Goal: Contribute content

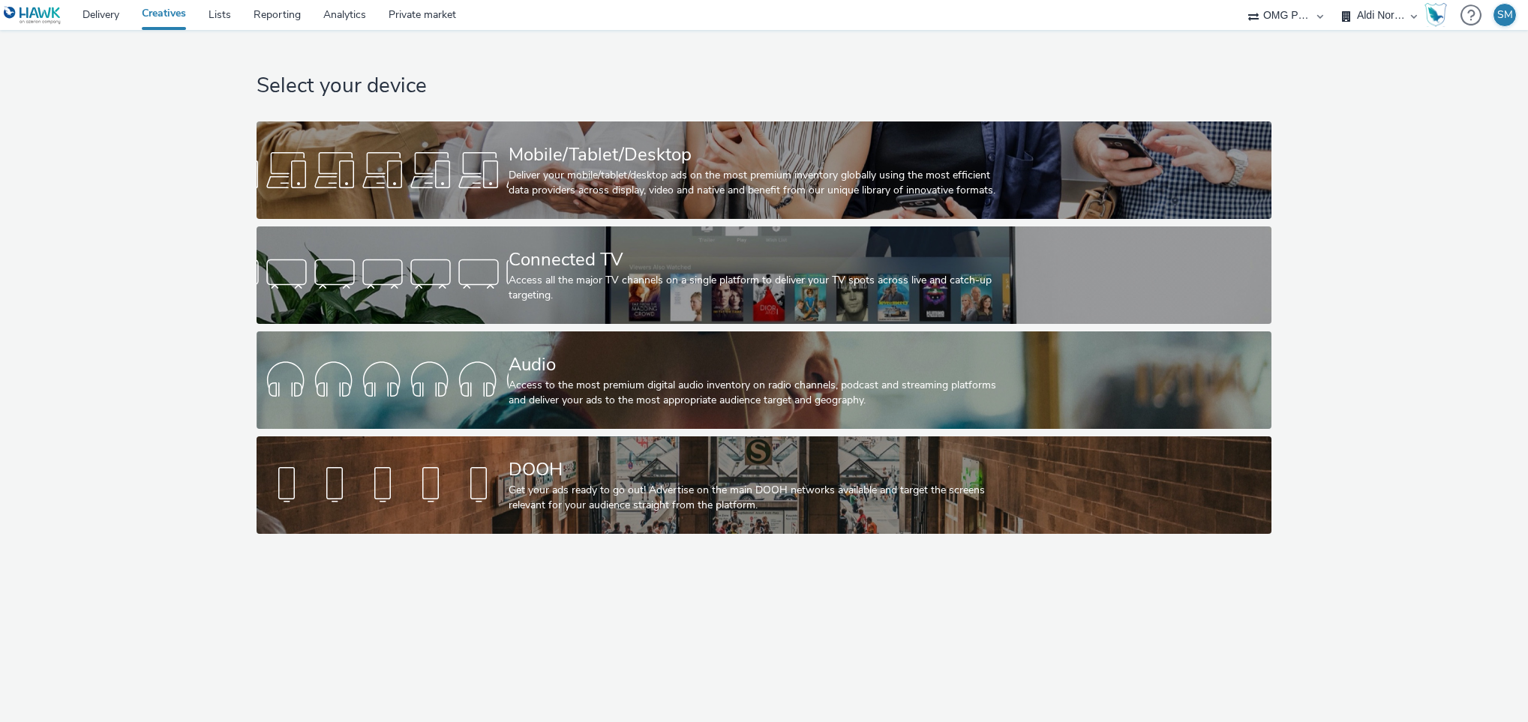
select select "491a0746-e20e-4106-832b-22d0456ef05d"
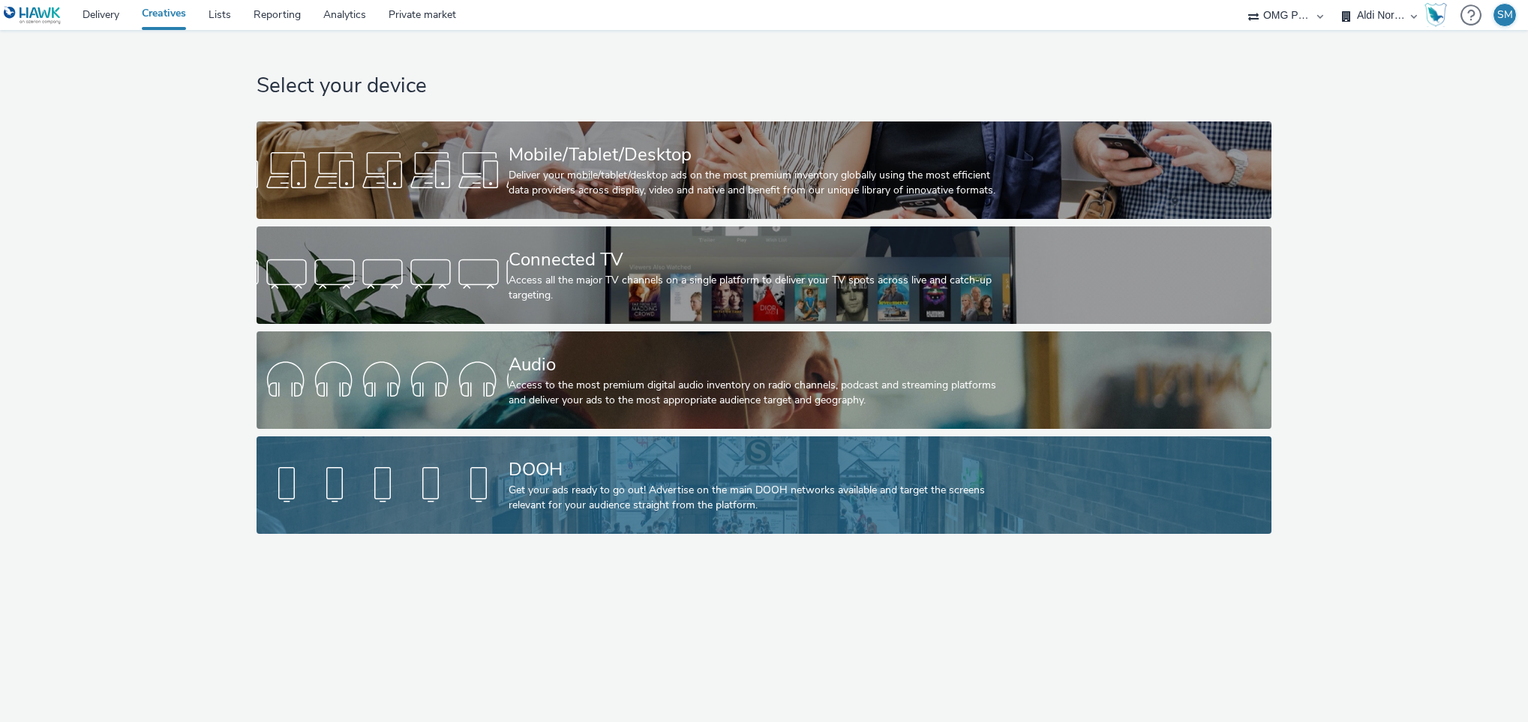
click at [515, 484] on div "Get your ads ready to go out! Advertise on the main DOOH networks available and…" at bounding box center [761, 498] width 505 height 31
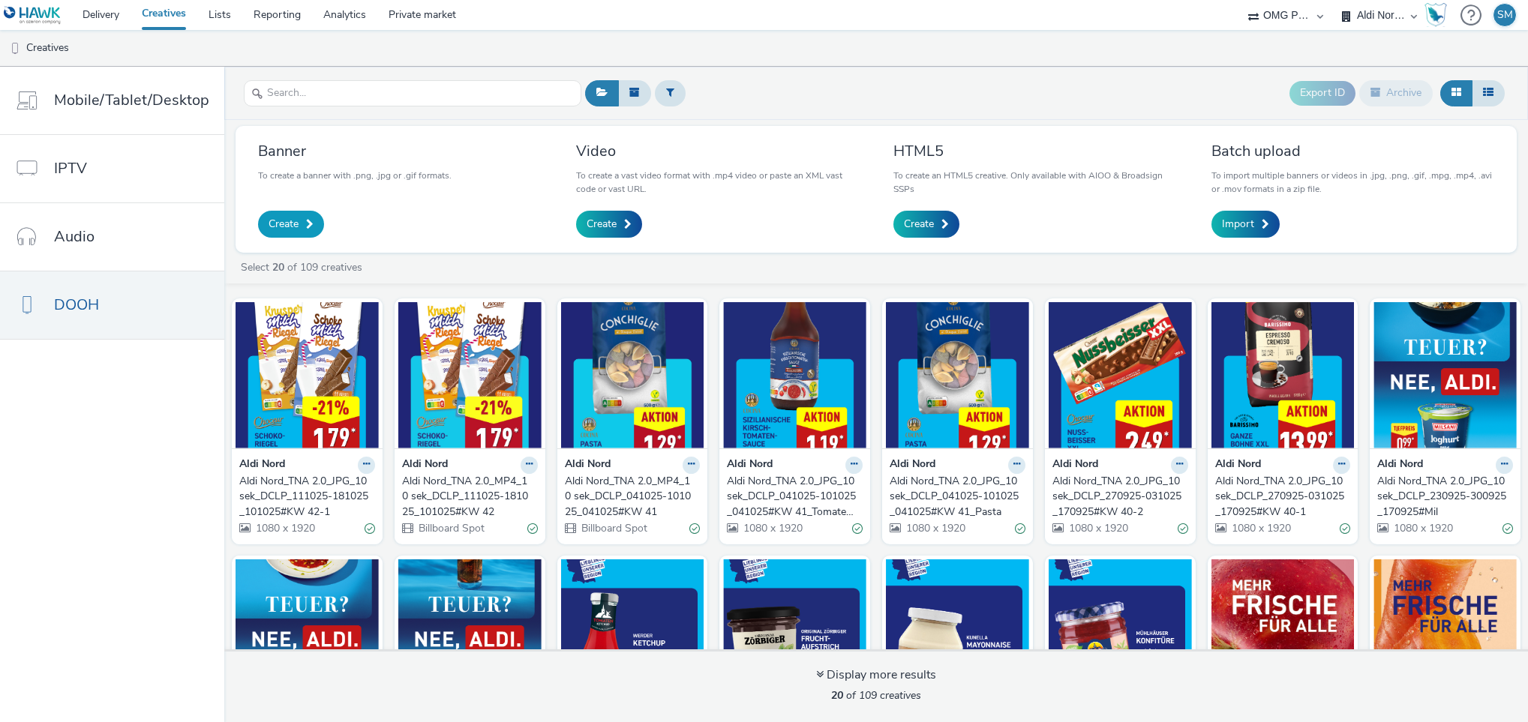
click at [287, 230] on span "Create" at bounding box center [284, 224] width 30 height 15
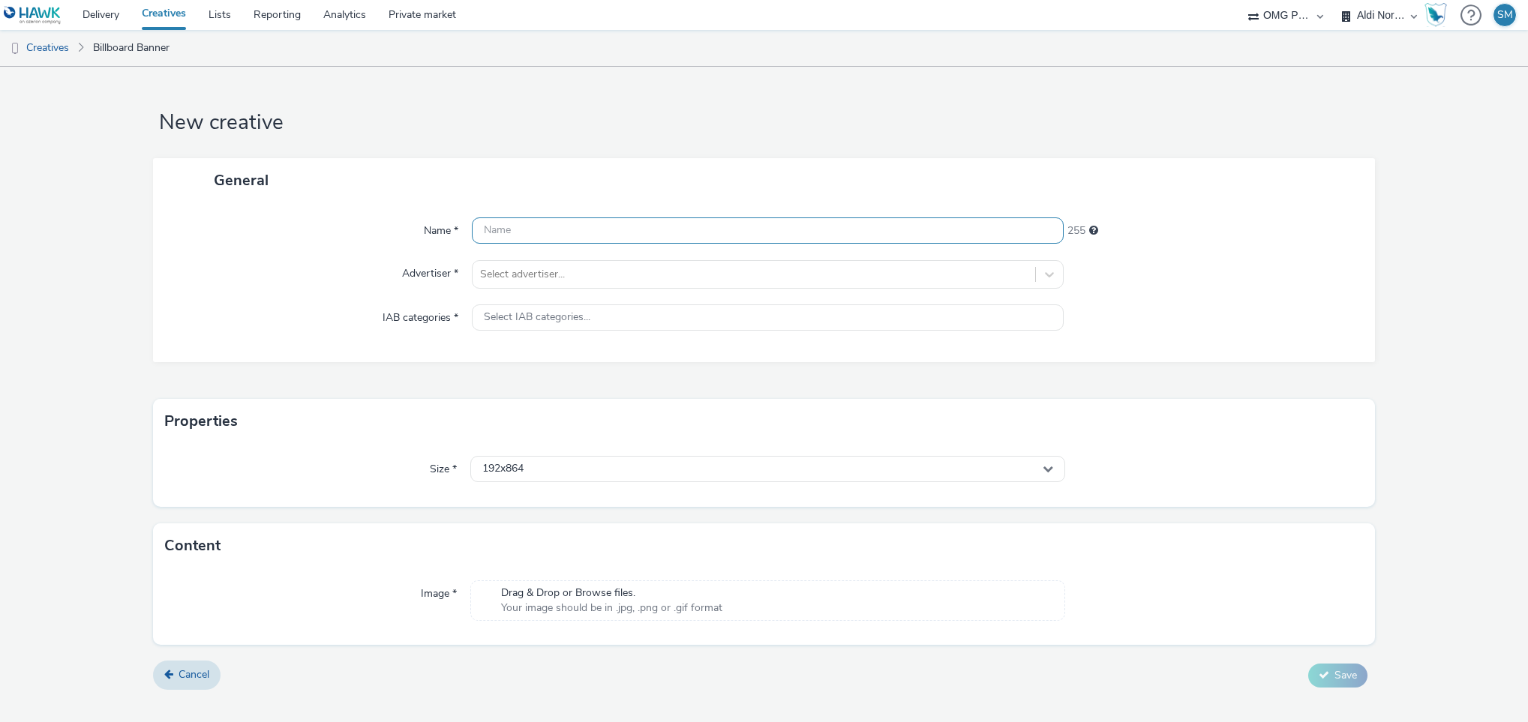
click at [556, 224] on input "text" at bounding box center [768, 231] width 593 height 26
paste input "Aldi Nord_TNA 2.0_JPG_10 sek_DCLP_270925-031025_170925#KW 40-1"
click at [830, 234] on input "Aldi Nord_TNA 2.0_JPG_10 sek_DCLP_270925-031025_170925#KW 40-3" at bounding box center [768, 231] width 593 height 26
type input "Aldi Nord_TNA 2.0_JPG_10 sek_DCLP_270925-031025_170925#KW 42-3"
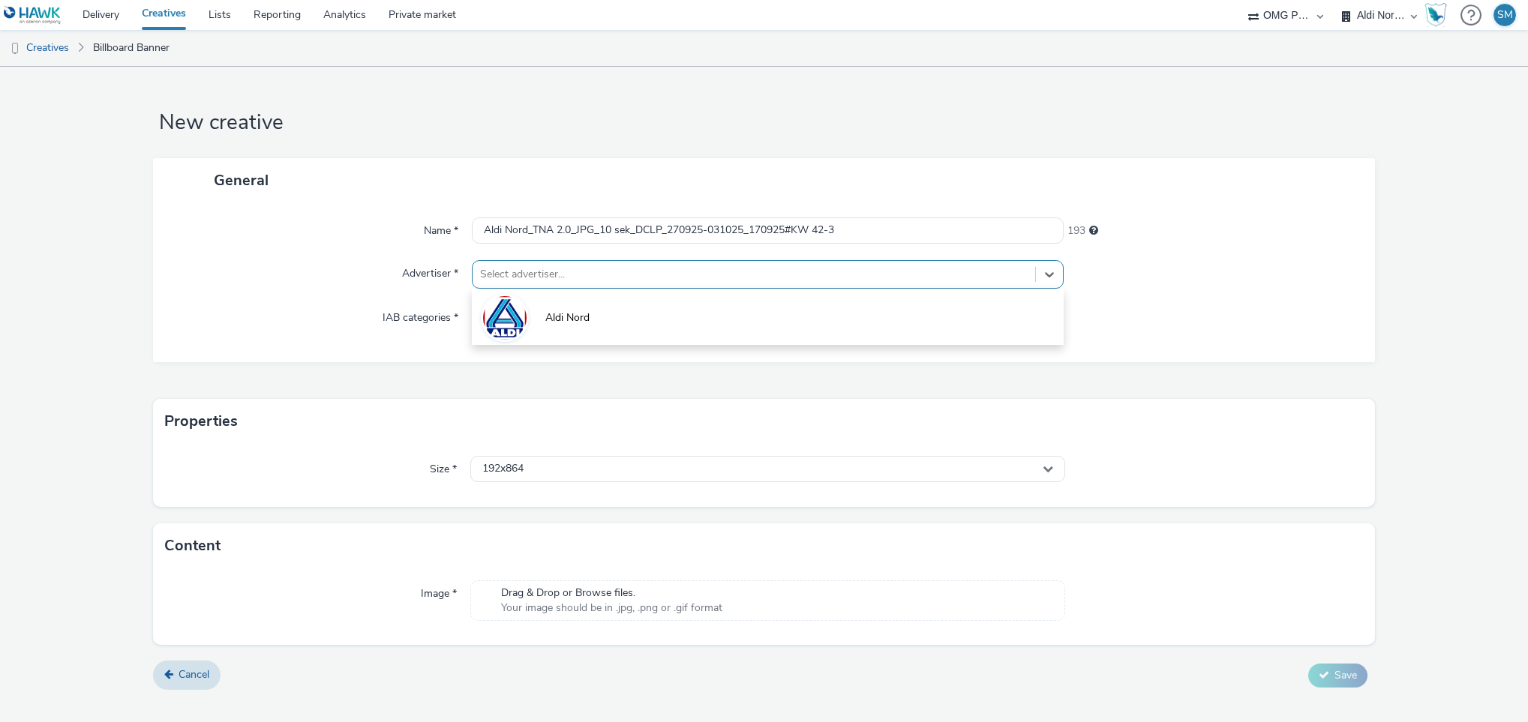
click at [727, 278] on div at bounding box center [754, 275] width 548 height 18
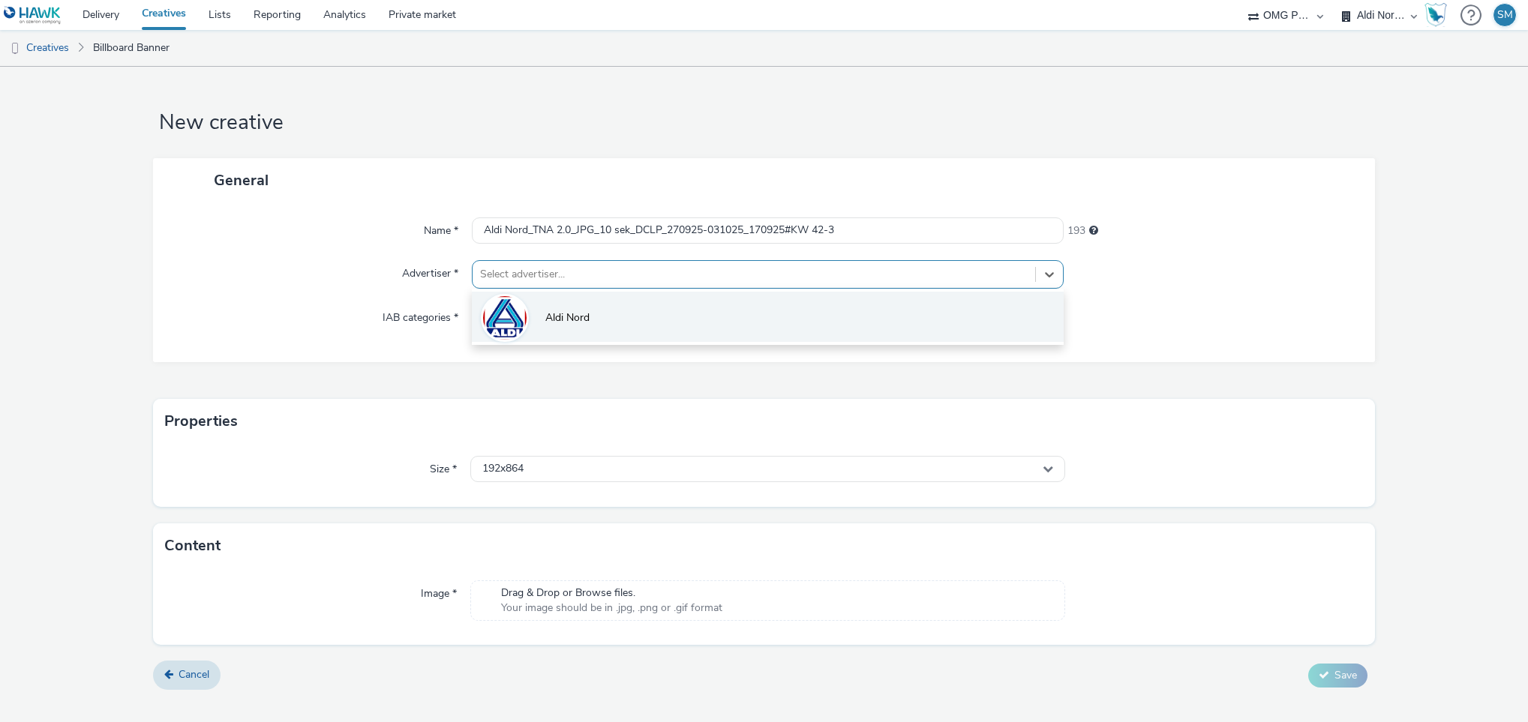
click at [514, 324] on img at bounding box center [505, 319] width 44 height 46
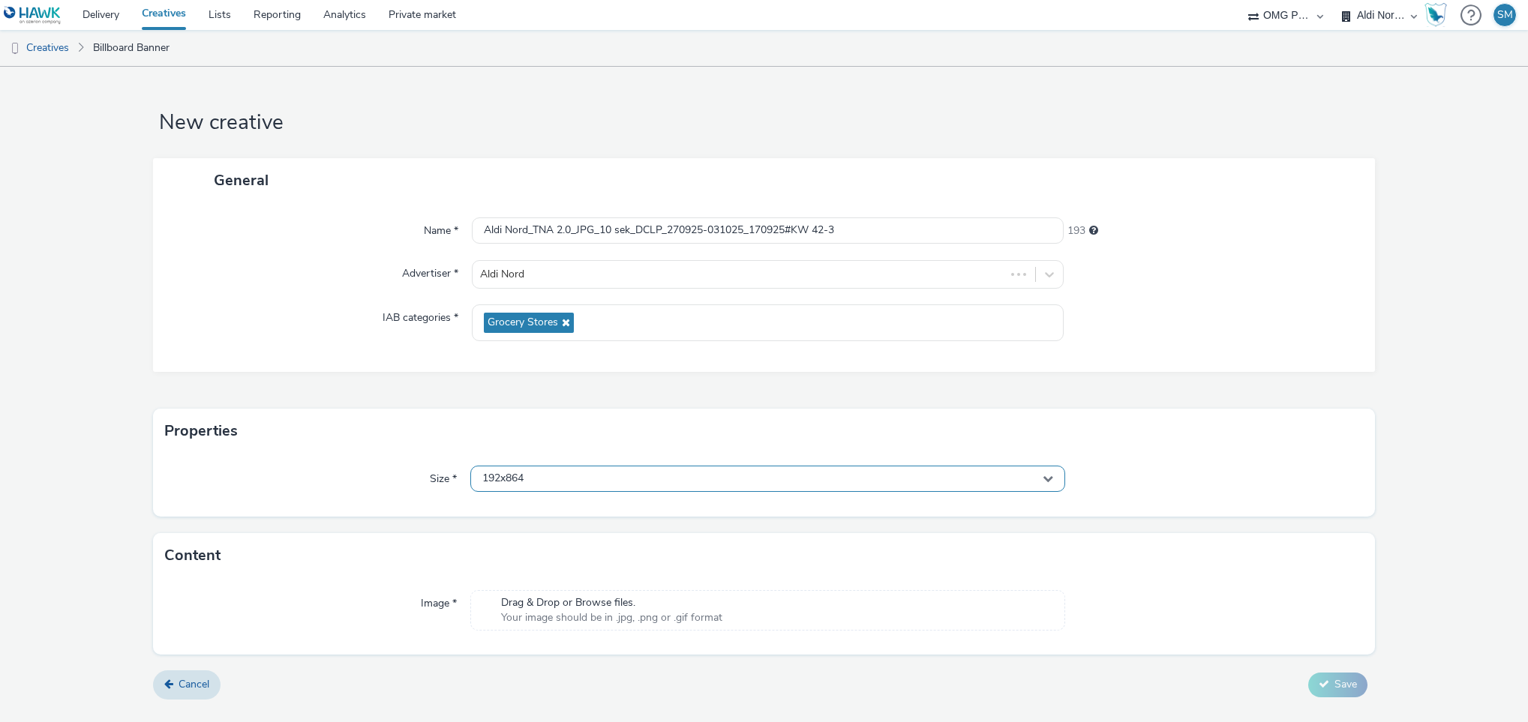
click at [572, 484] on div "192x864" at bounding box center [768, 479] width 596 height 26
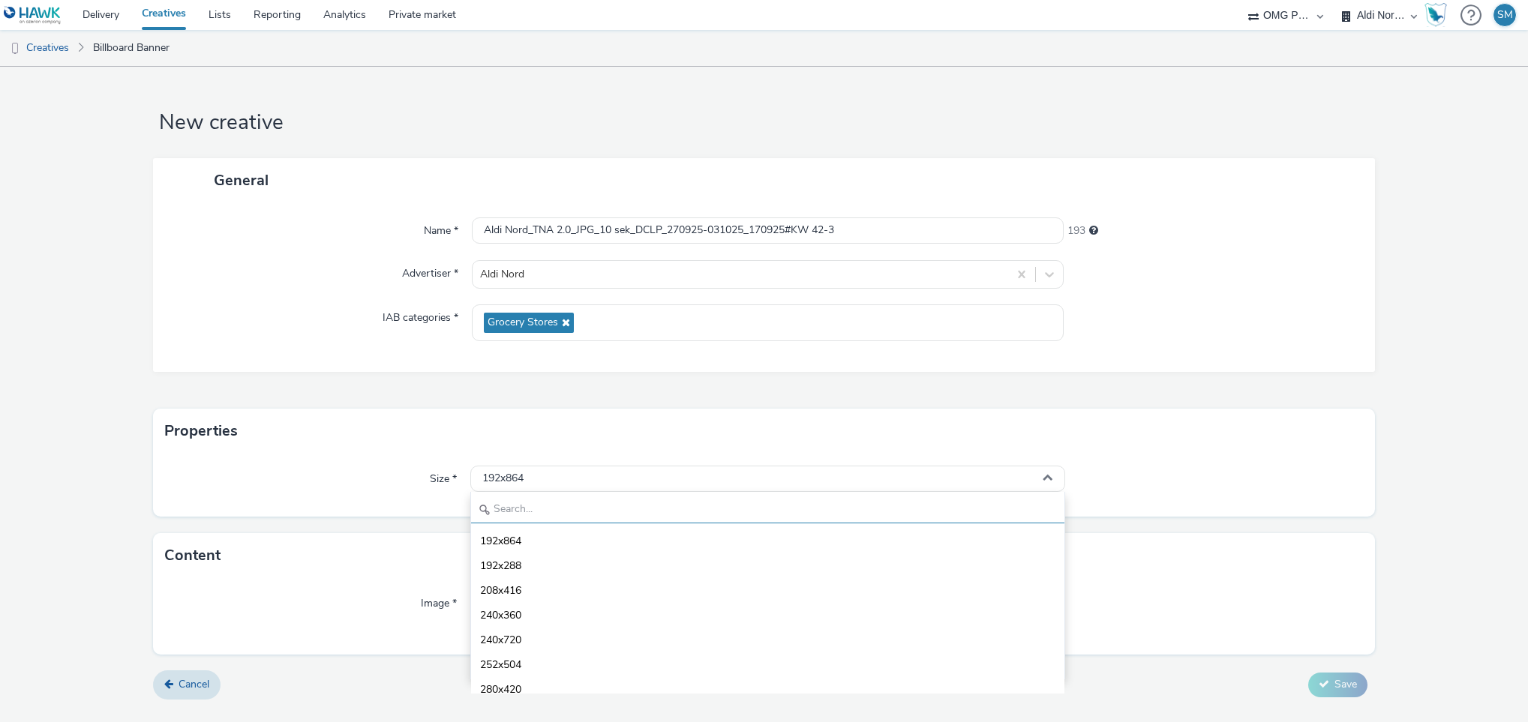
click at [563, 503] on input "text" at bounding box center [768, 510] width 594 height 26
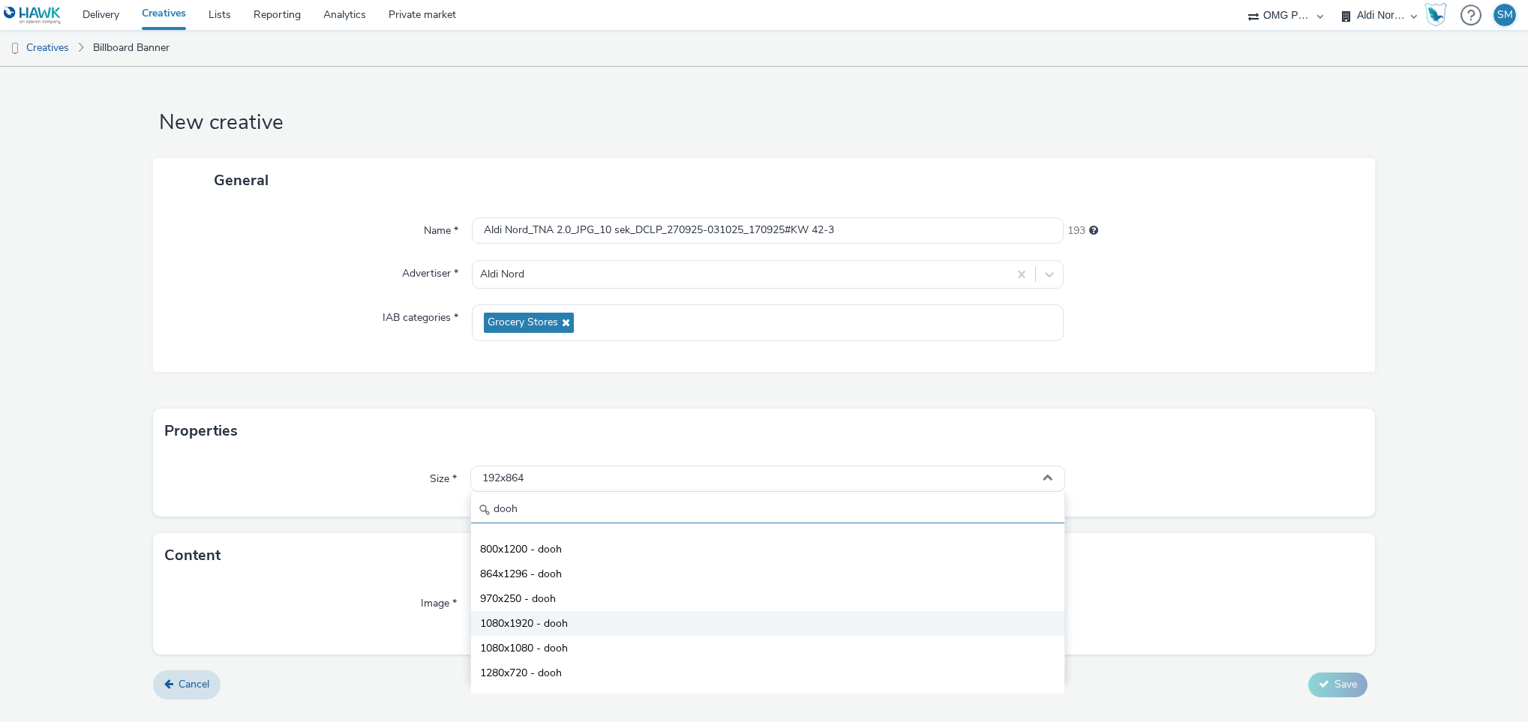
type input "dooh"
click at [543, 626] on span "1080x1920 - dooh" at bounding box center [524, 624] width 88 height 15
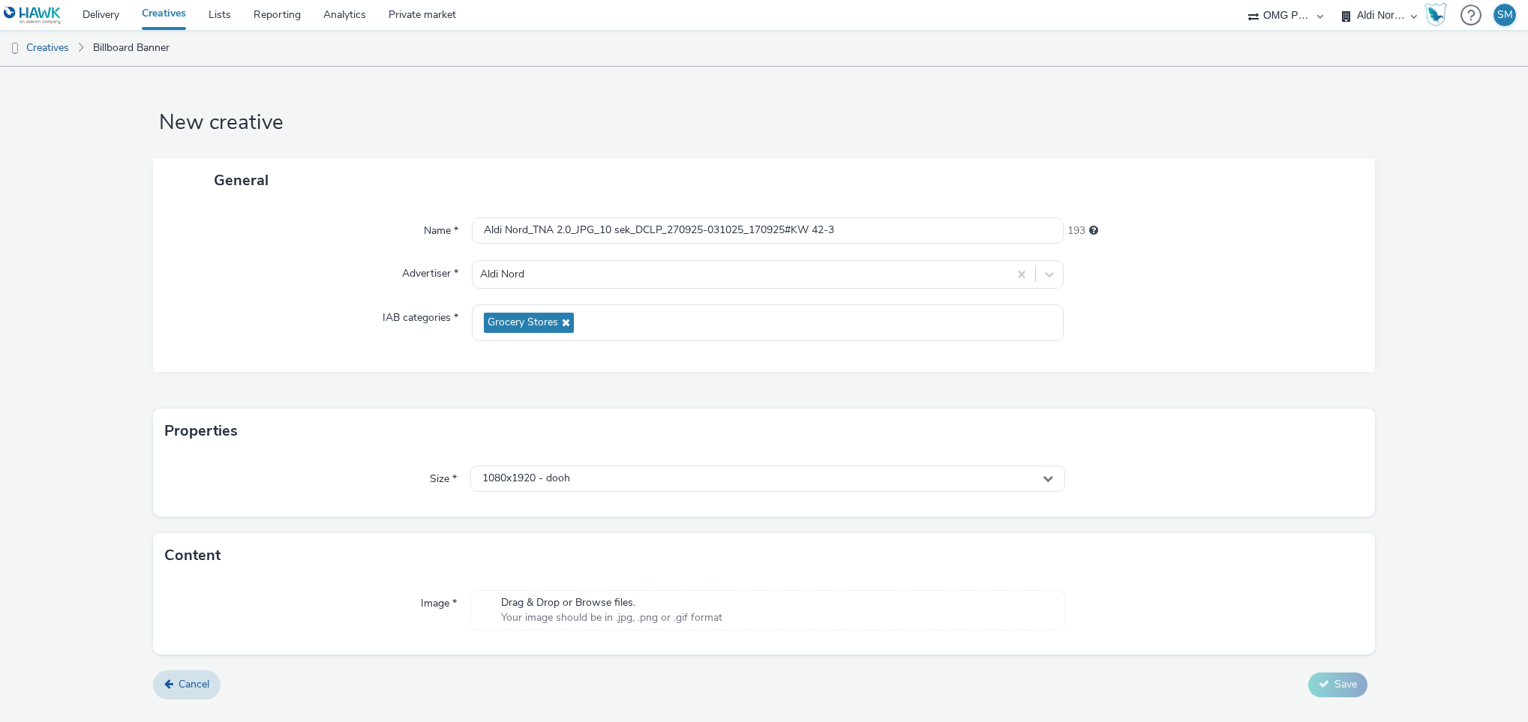
click at [586, 599] on span "Drag & Drop or Browse files." at bounding box center [611, 603] width 221 height 15
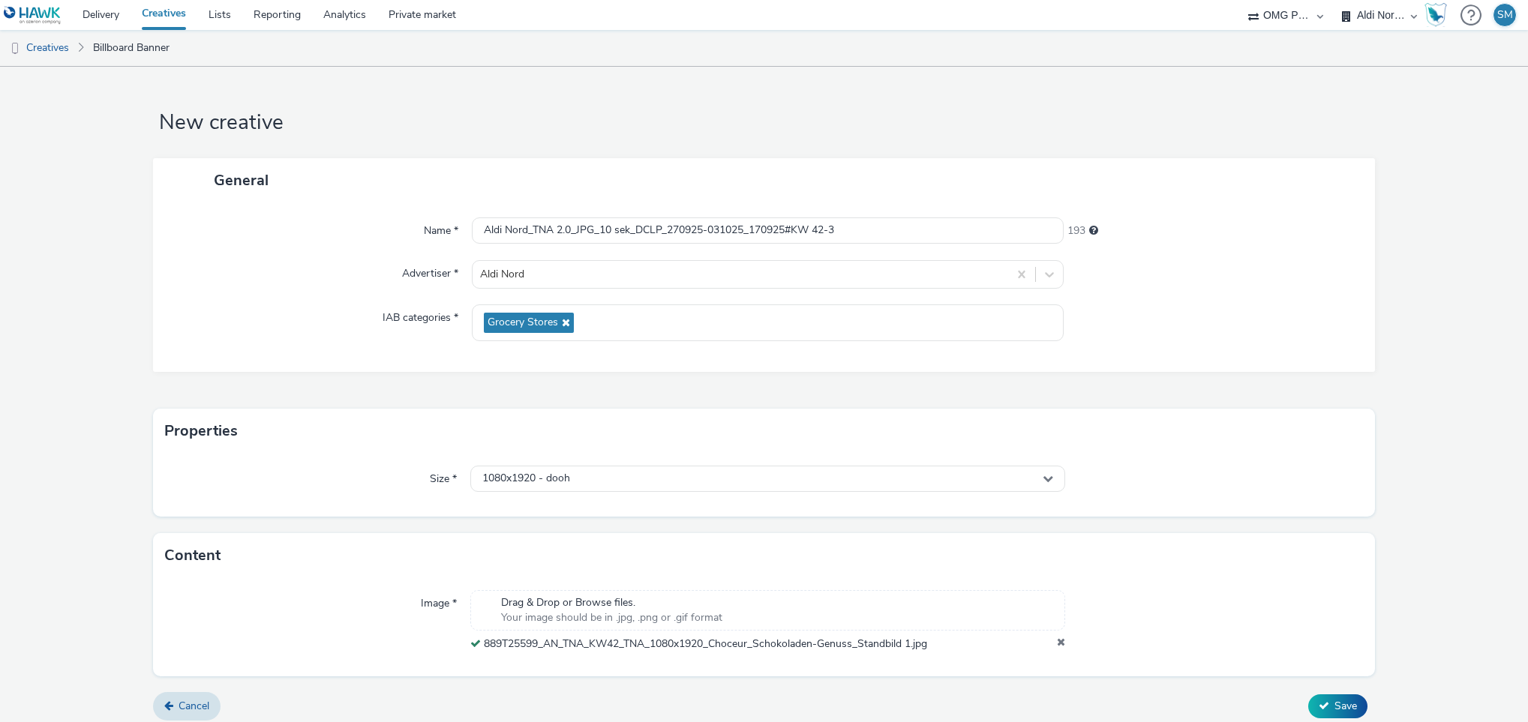
scroll to position [11, 0]
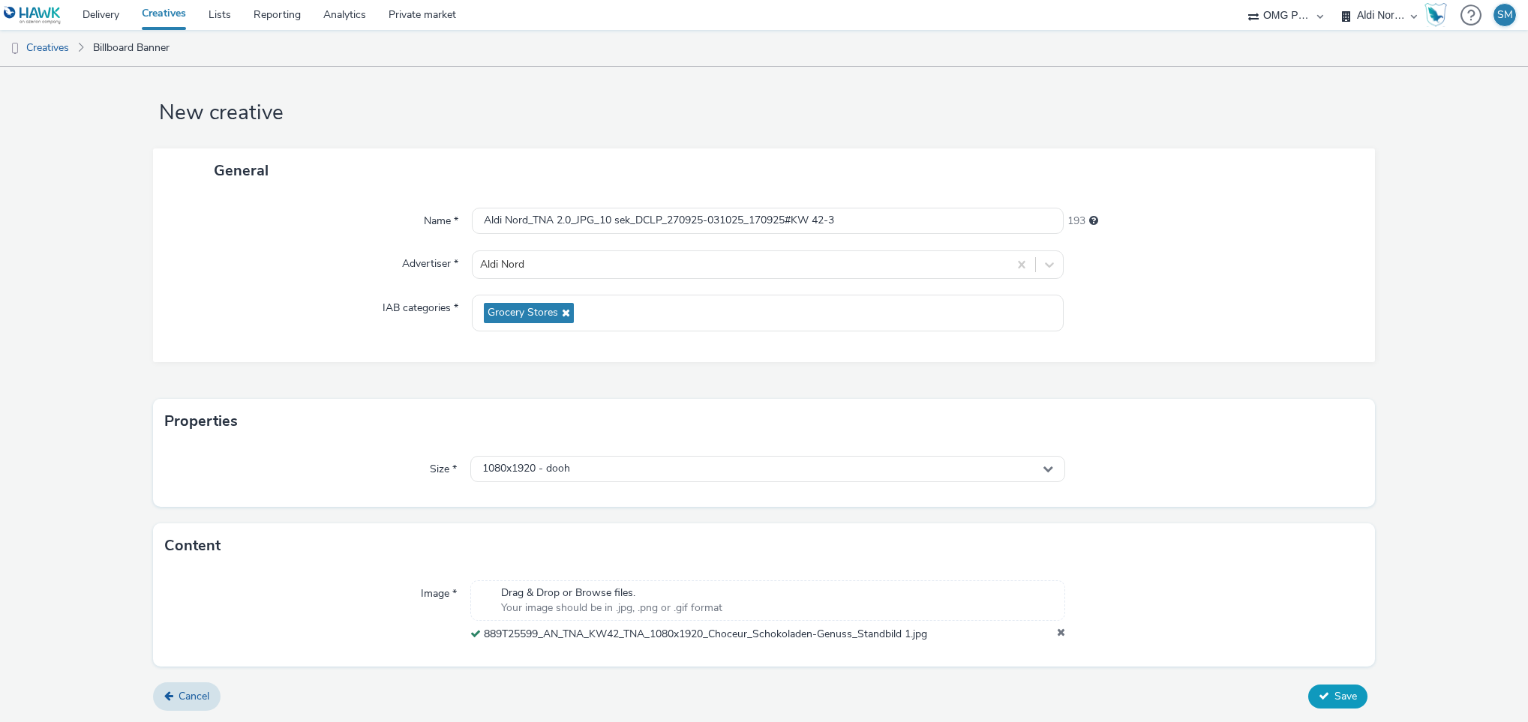
click at [1334, 696] on span "Save" at bounding box center [1345, 696] width 23 height 14
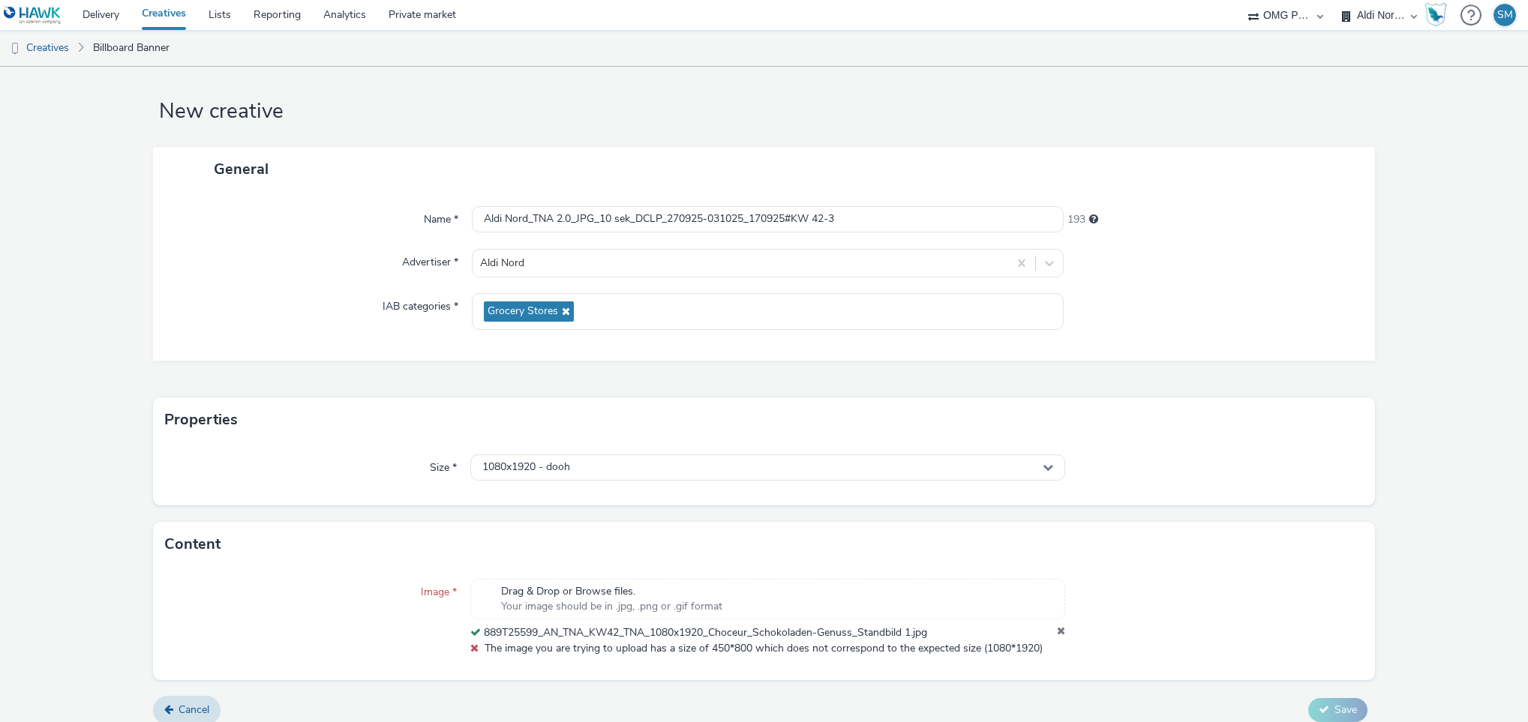
click at [1057, 637] on icon at bounding box center [1061, 633] width 8 height 15
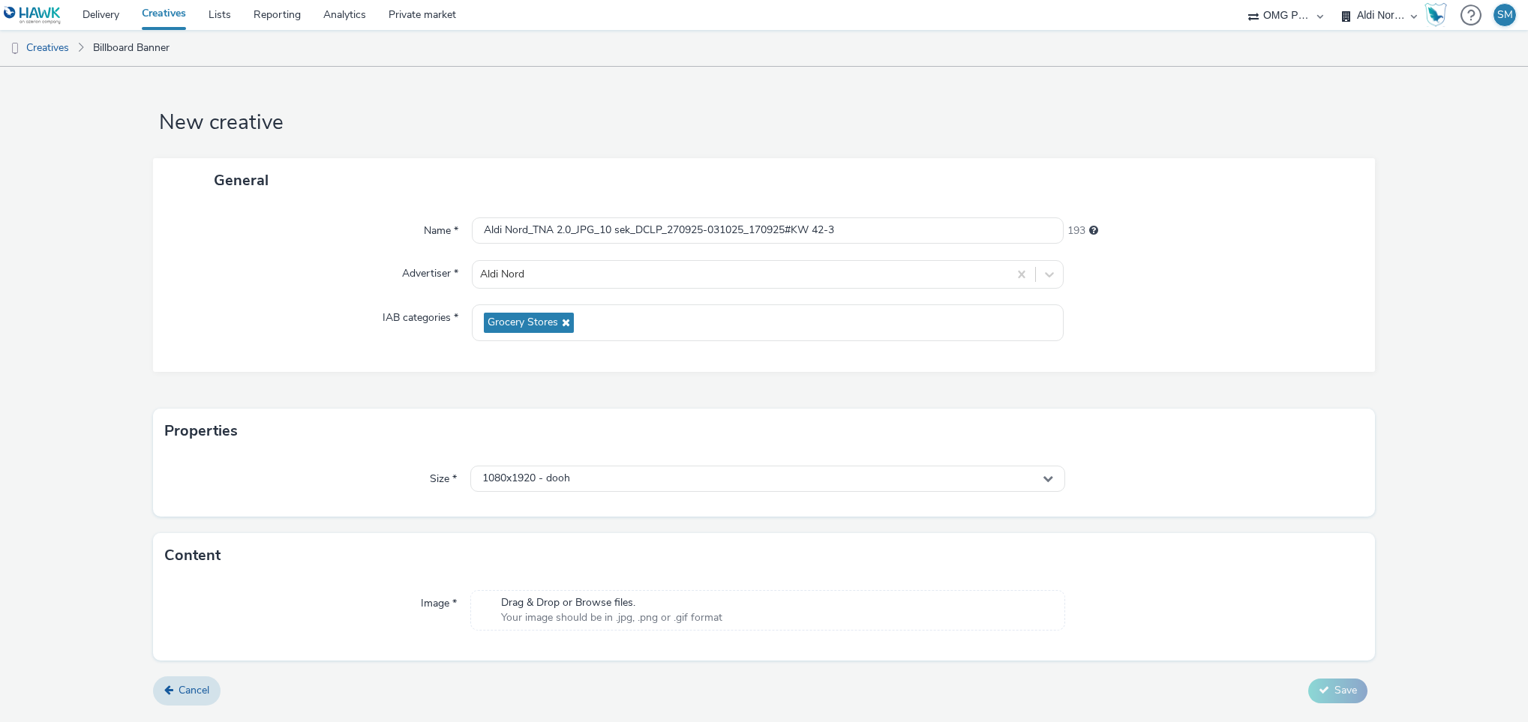
scroll to position [0, 0]
click at [200, 689] on span "Cancel" at bounding box center [194, 690] width 31 height 14
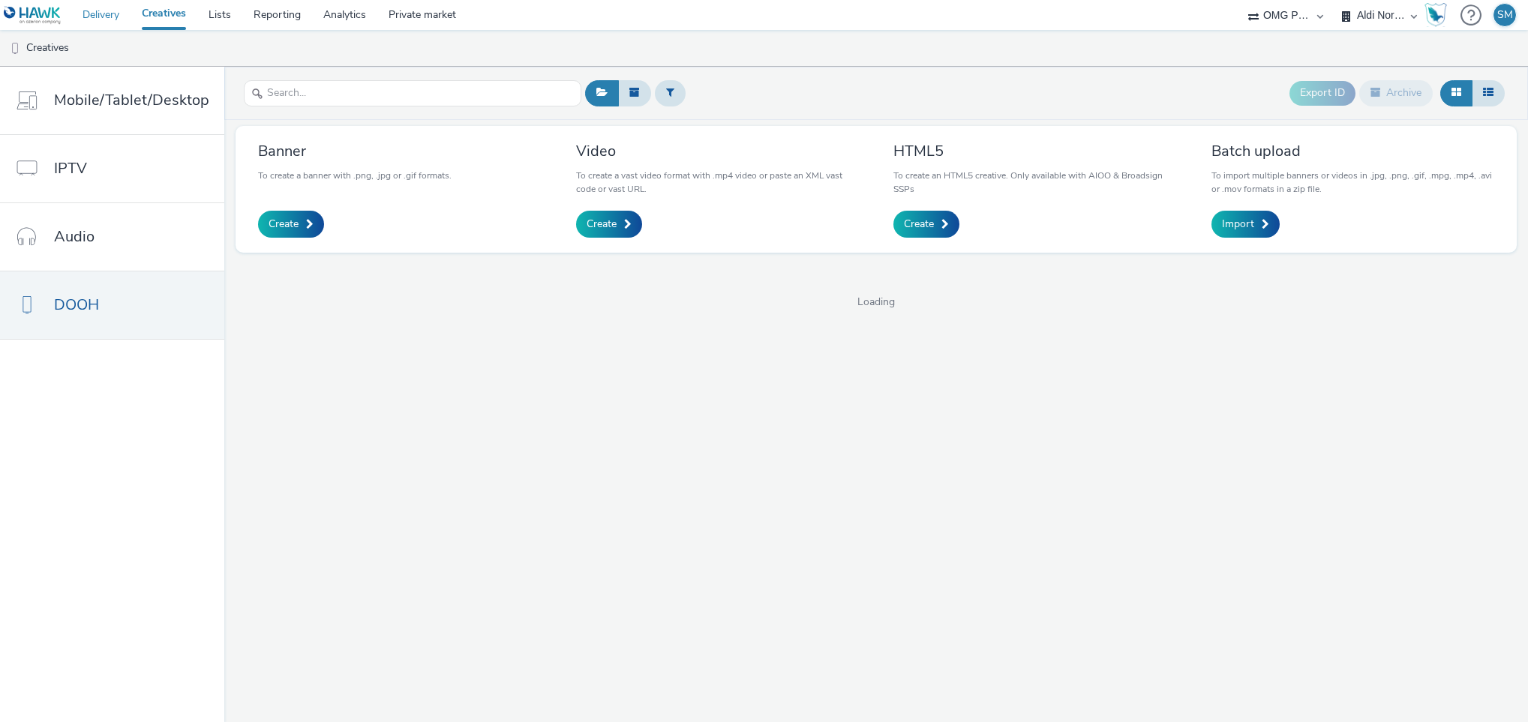
click at [92, 5] on link "Delivery" at bounding box center [100, 15] width 59 height 30
